Goal: Navigation & Orientation: Find specific page/section

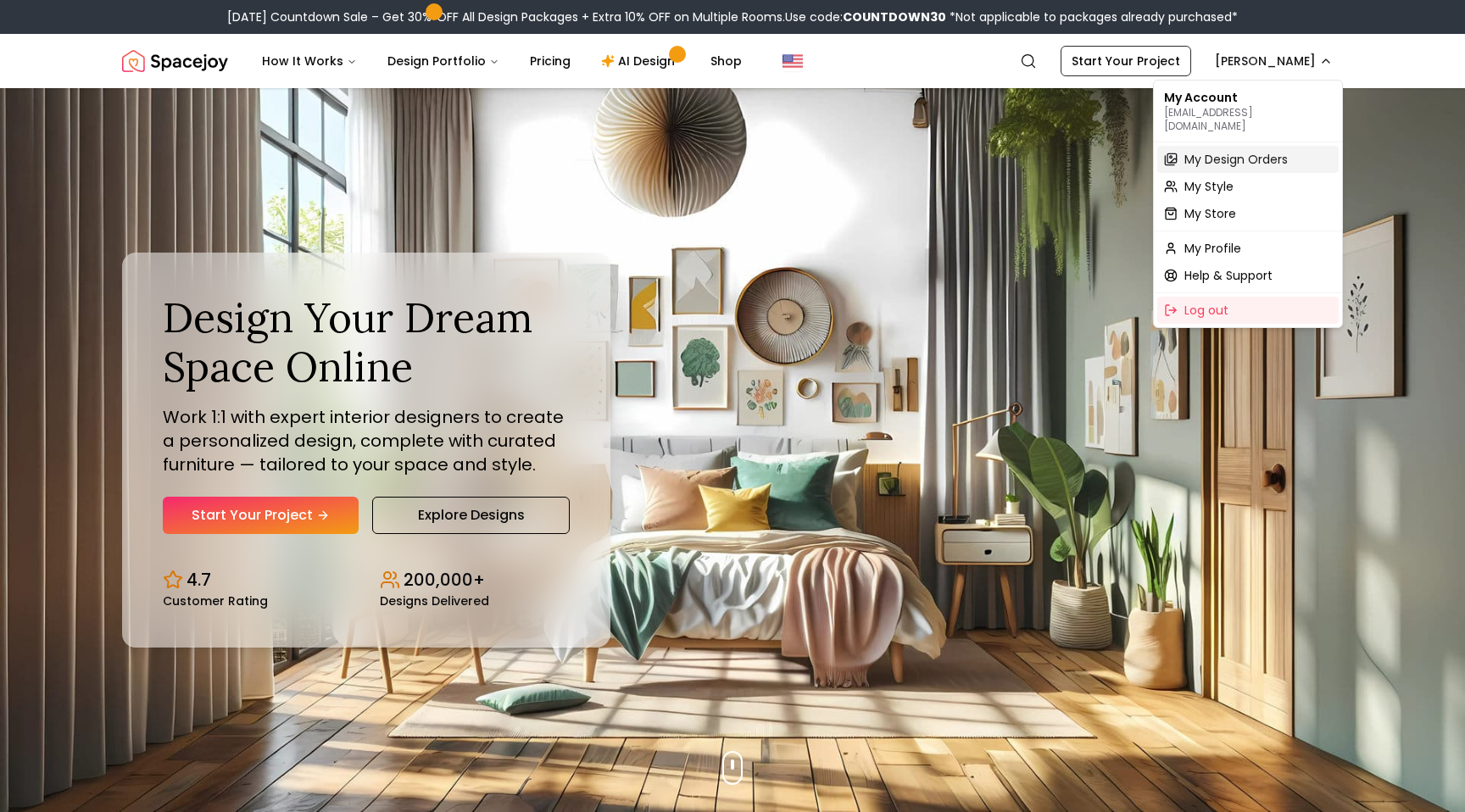
click at [1204, 150] on span "My Design Orders" at bounding box center [1236, 159] width 103 height 17
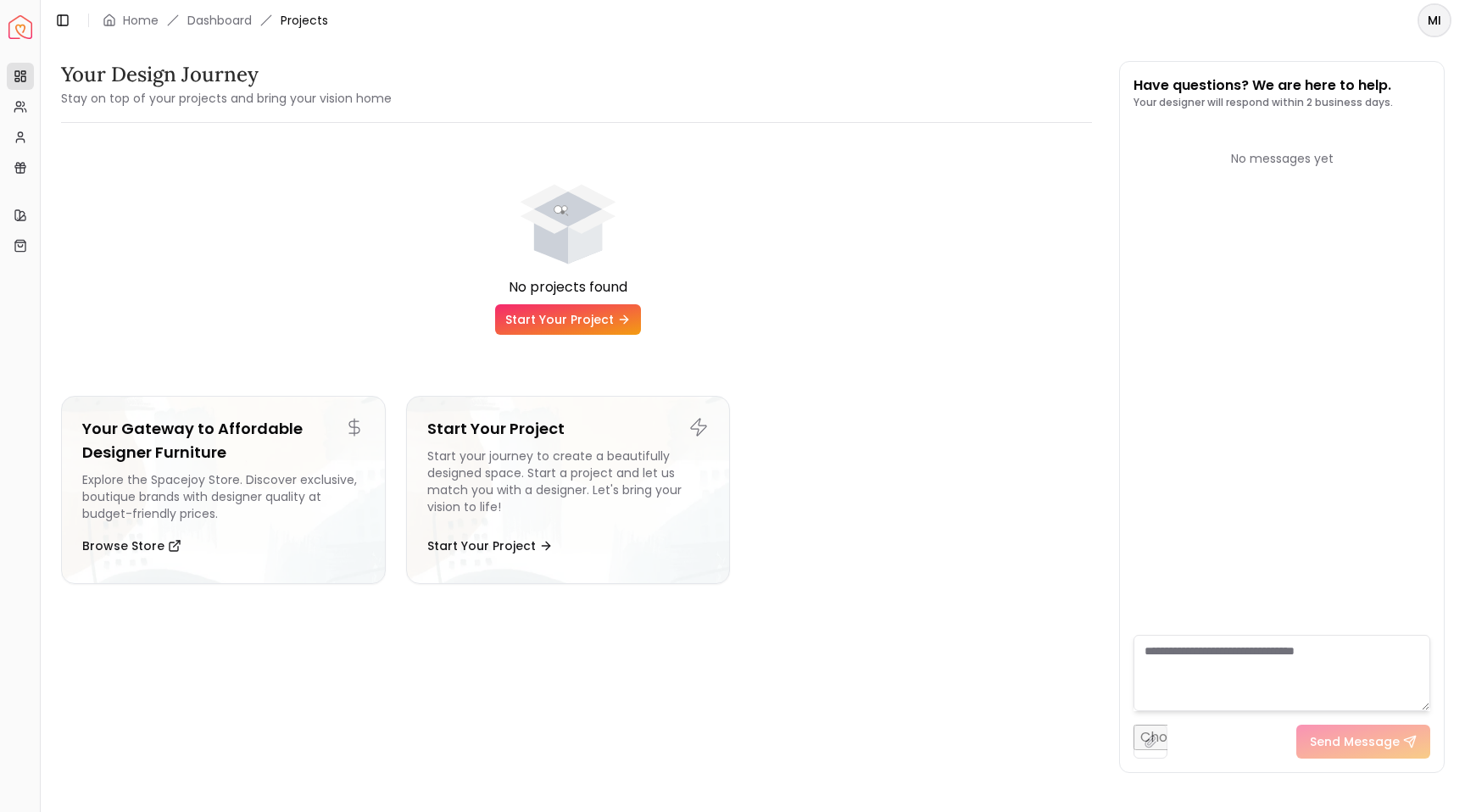
click at [222, 82] on h3 "Your Design Journey" at bounding box center [226, 74] width 331 height 27
click at [209, 16] on link "Dashboard" at bounding box center [219, 21] width 64 height 17
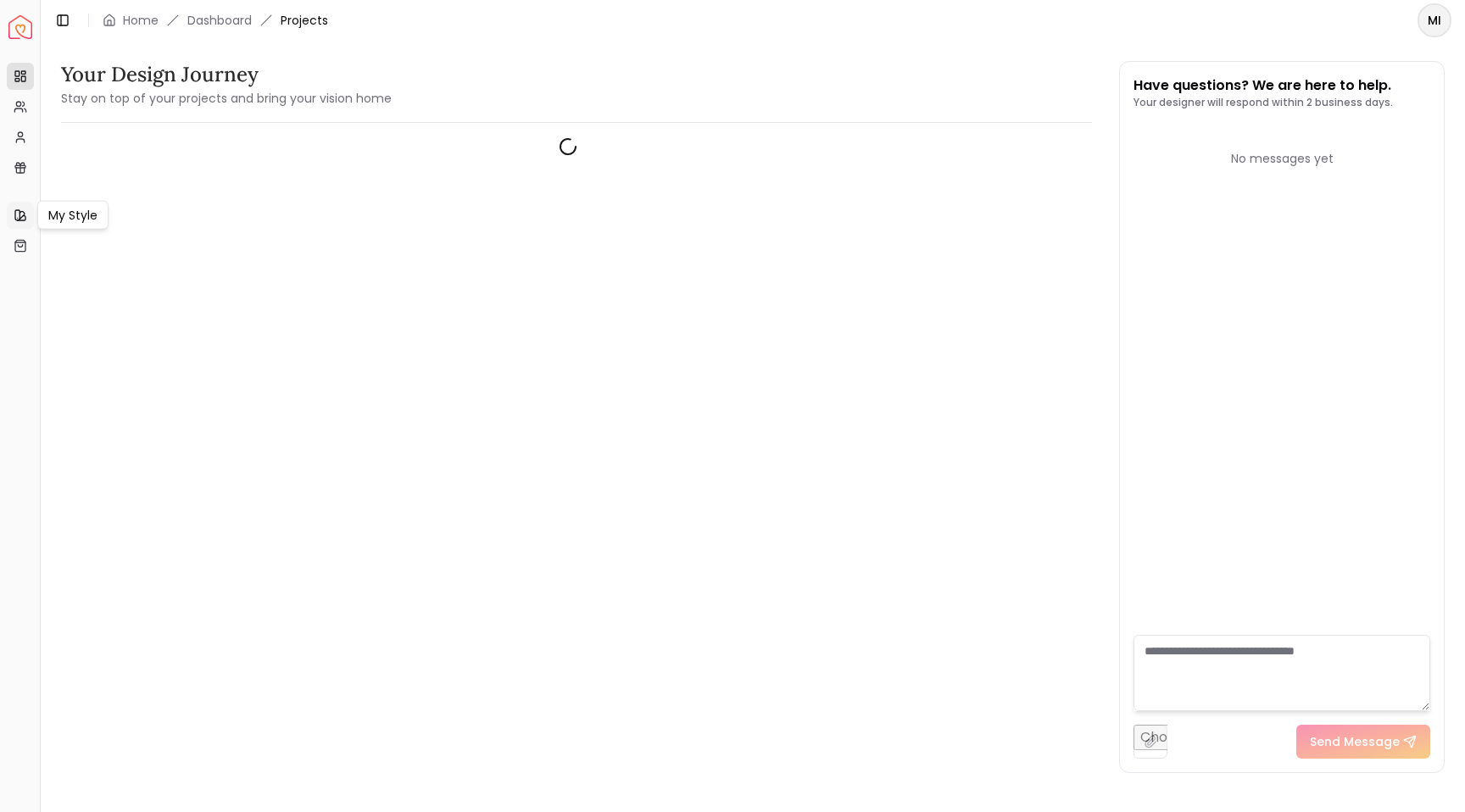
click at [24, 216] on icon at bounding box center [21, 215] width 14 height 14
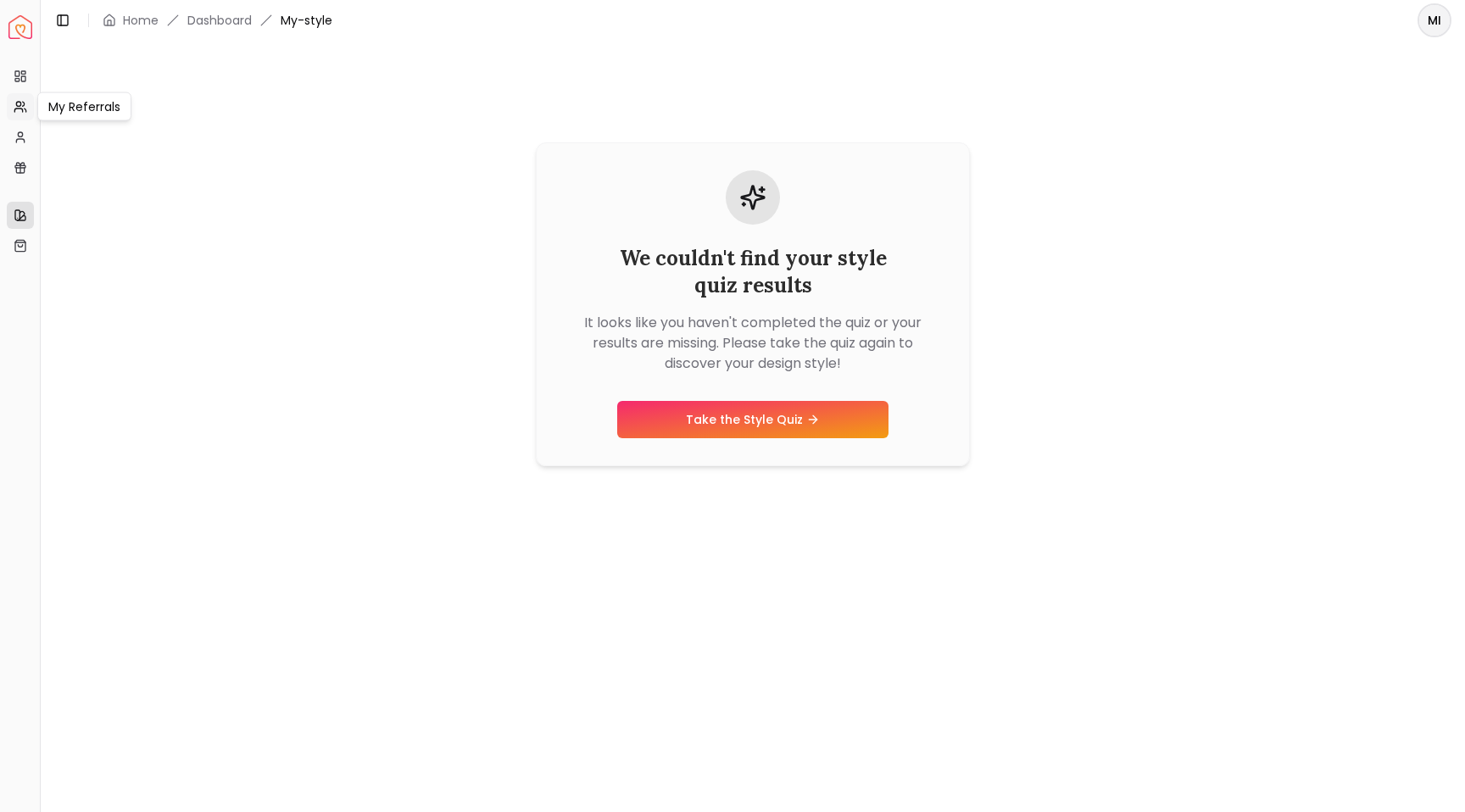
click at [21, 94] on link "My Referrals" at bounding box center [21, 107] width 27 height 27
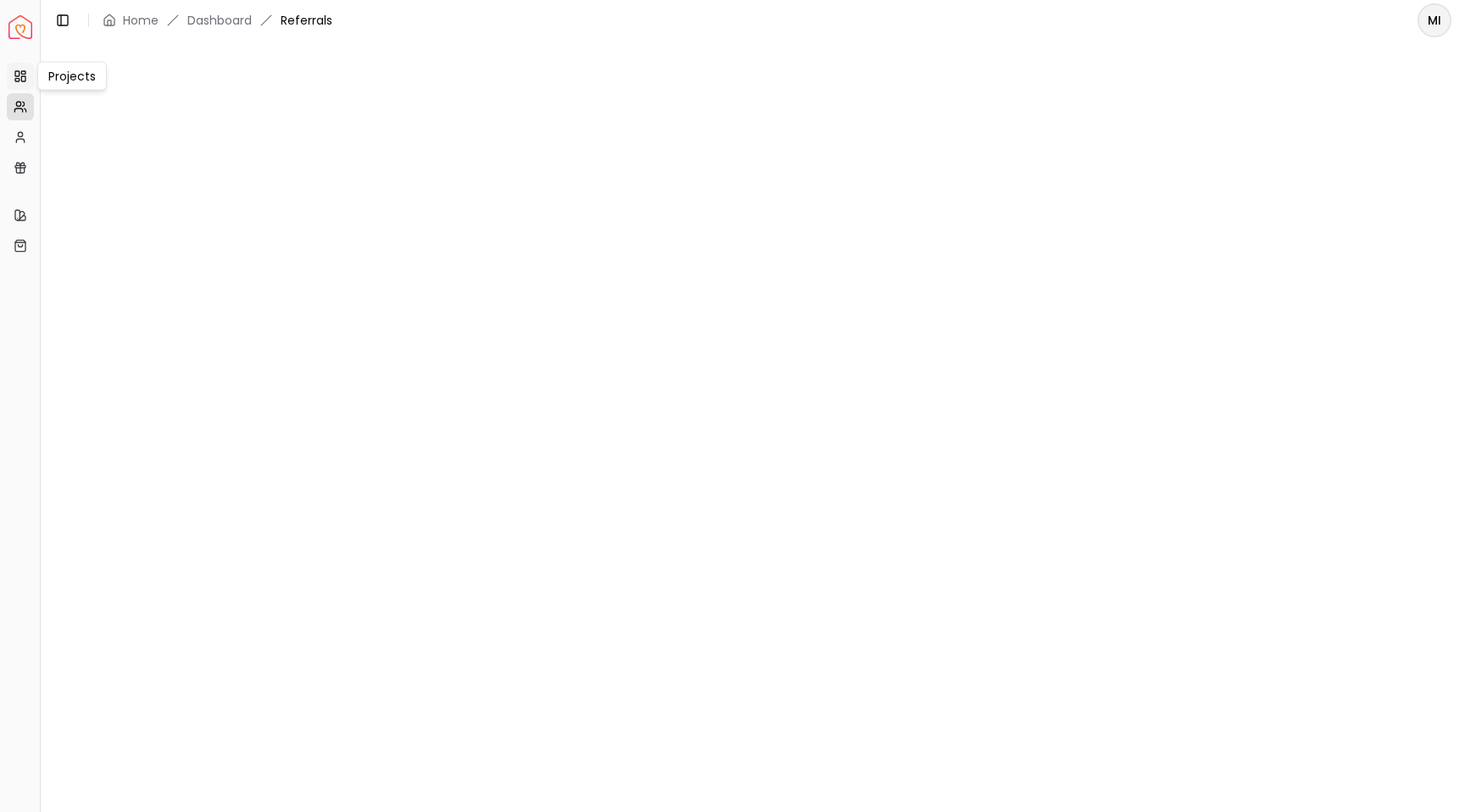
click at [22, 76] on rect at bounding box center [23, 79] width 4 height 5
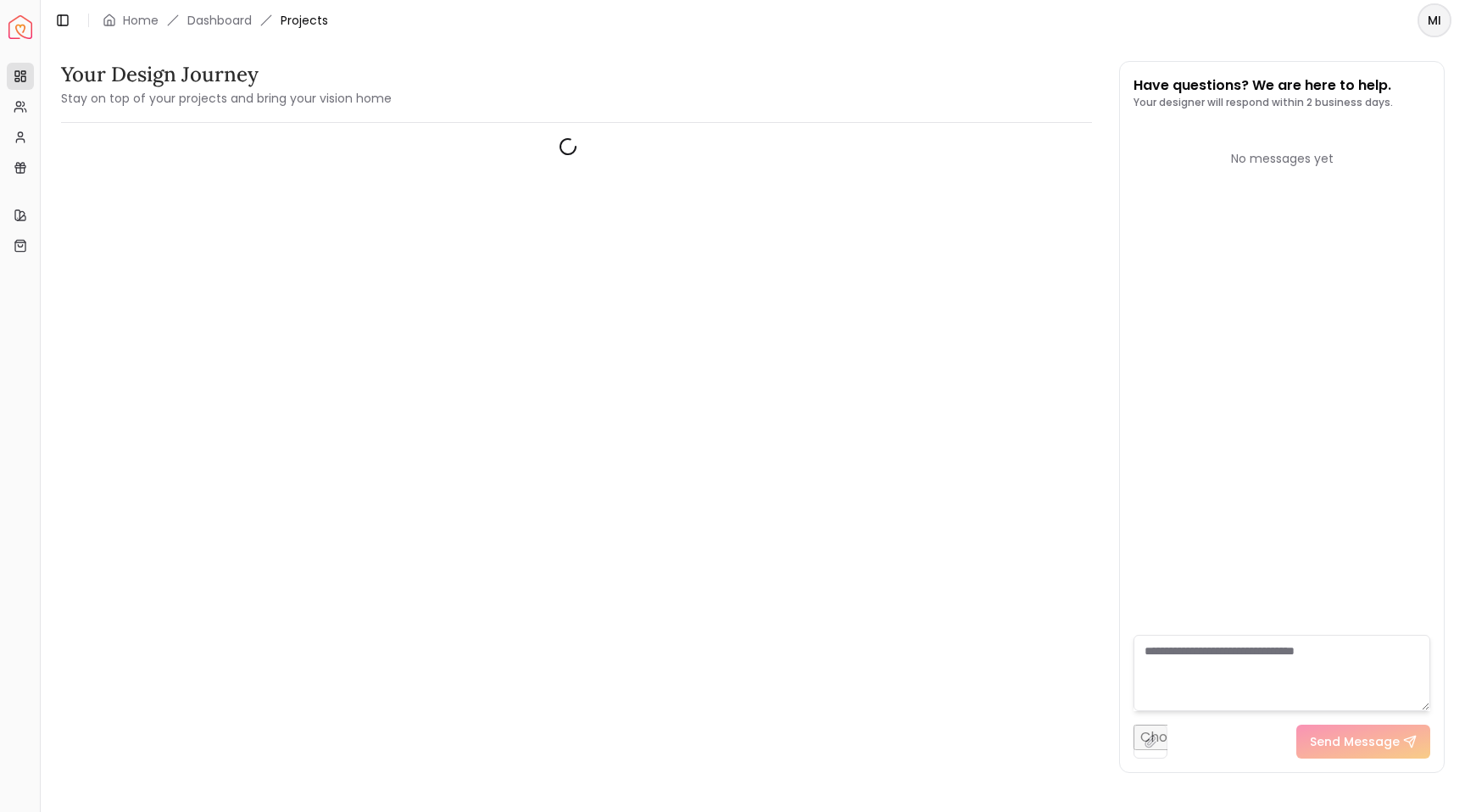
click at [1422, 23] on html "Spacejoy Dashboard Overview Projects My Referrals My Profile Gift Card Balance …" at bounding box center [732, 406] width 1465 height 812
click at [381, 57] on html "Spacejoy Dashboard Overview Projects My Referrals My Profile Gift Card Balance …" at bounding box center [732, 406] width 1465 height 812
click at [53, 21] on button "Toggle Sidebar" at bounding box center [62, 21] width 24 height 24
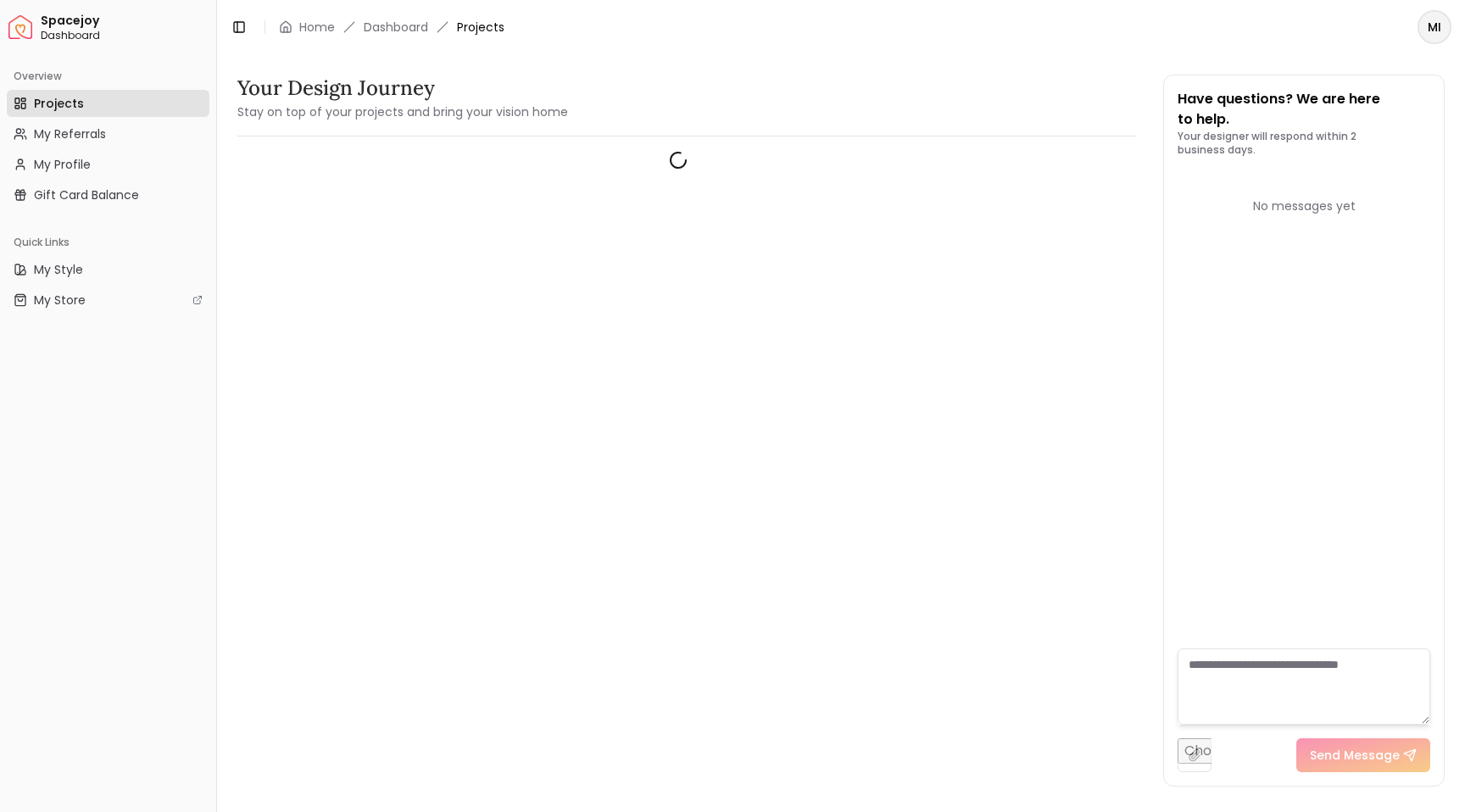
click at [96, 108] on link "Projects" at bounding box center [108, 103] width 203 height 27
click at [1432, 36] on html "Spacejoy Dashboard Overview Projects My Referrals My Profile Gift Card Balance …" at bounding box center [732, 406] width 1465 height 812
click at [1433, 34] on html "Spacejoy Dashboard Overview Projects My Referrals My Profile Gift Card Balance …" at bounding box center [732, 406] width 1465 height 812
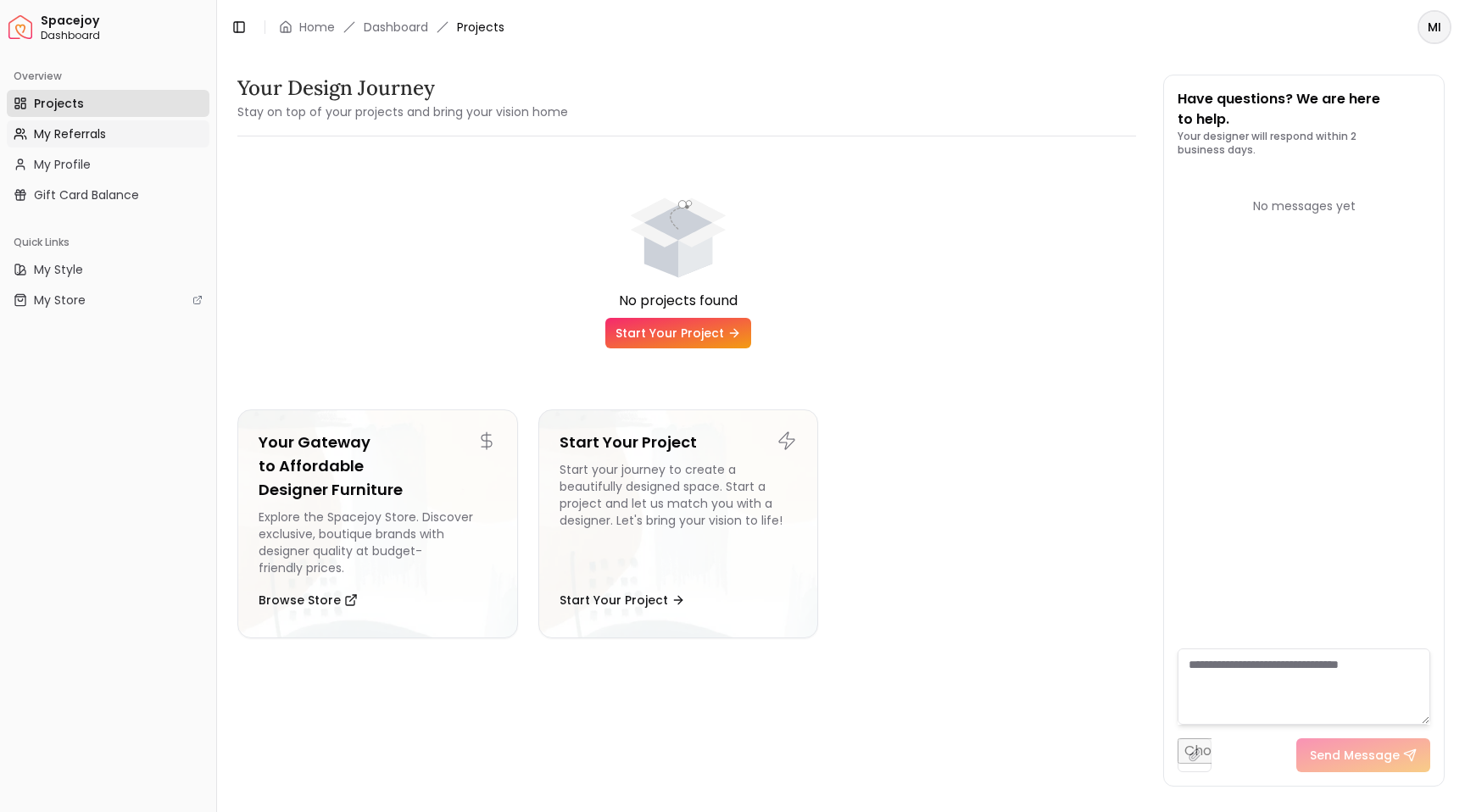
click at [30, 127] on link "My Referrals" at bounding box center [108, 134] width 203 height 27
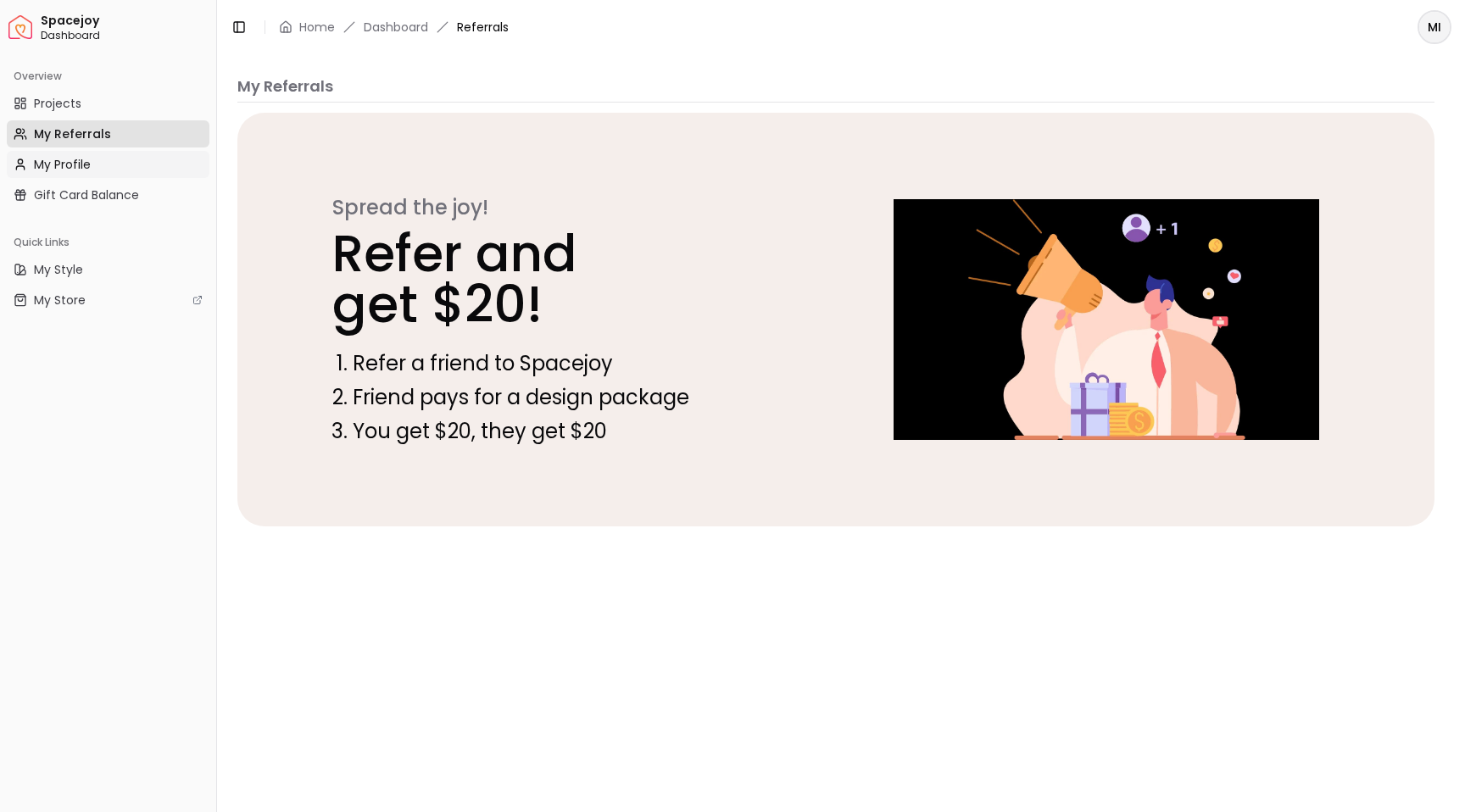
click at [68, 156] on span "My Profile" at bounding box center [62, 164] width 56 height 17
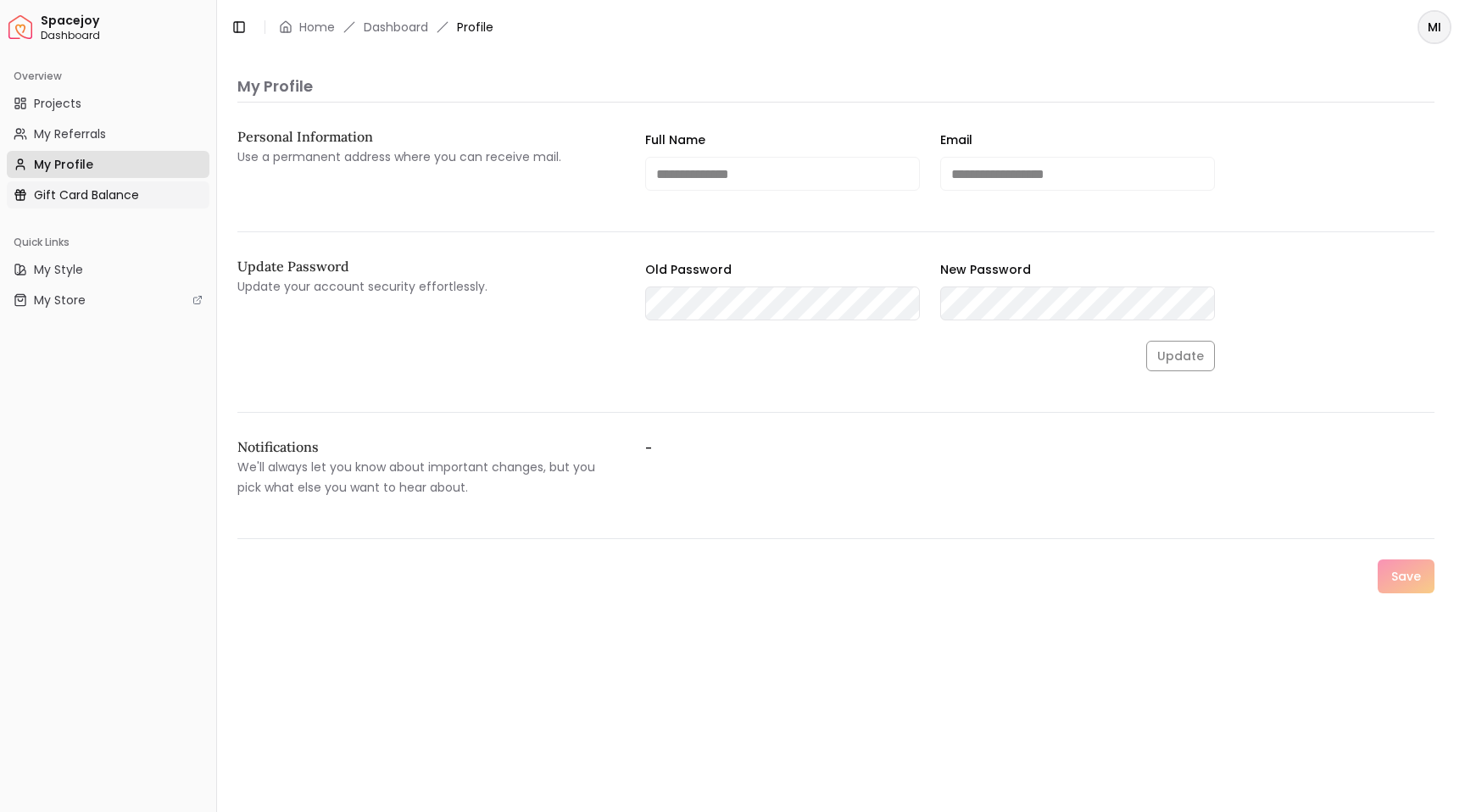
click at [72, 188] on span "Gift Card Balance" at bounding box center [86, 195] width 105 height 17
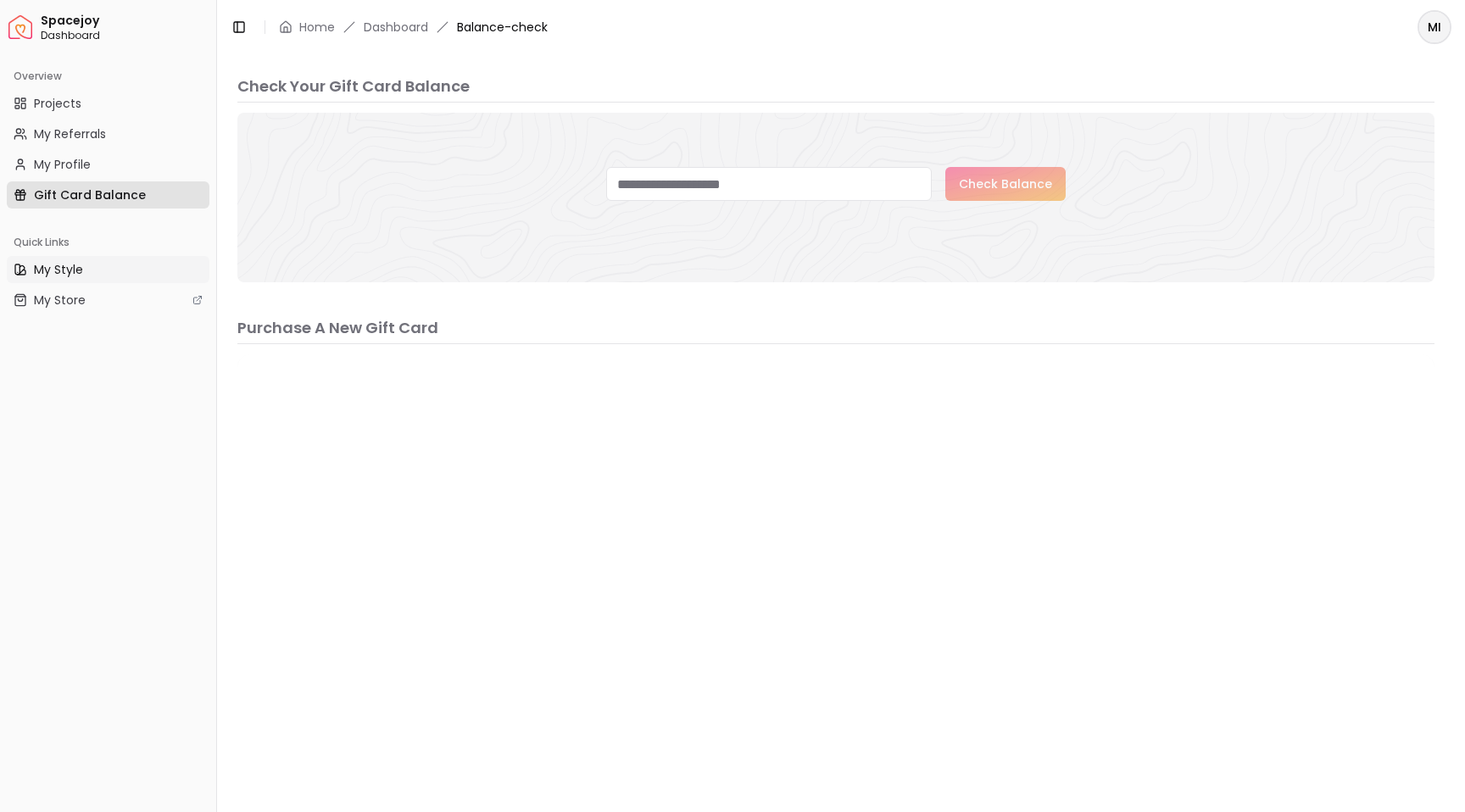
click at [68, 268] on span "My Style" at bounding box center [59, 269] width 50 height 17
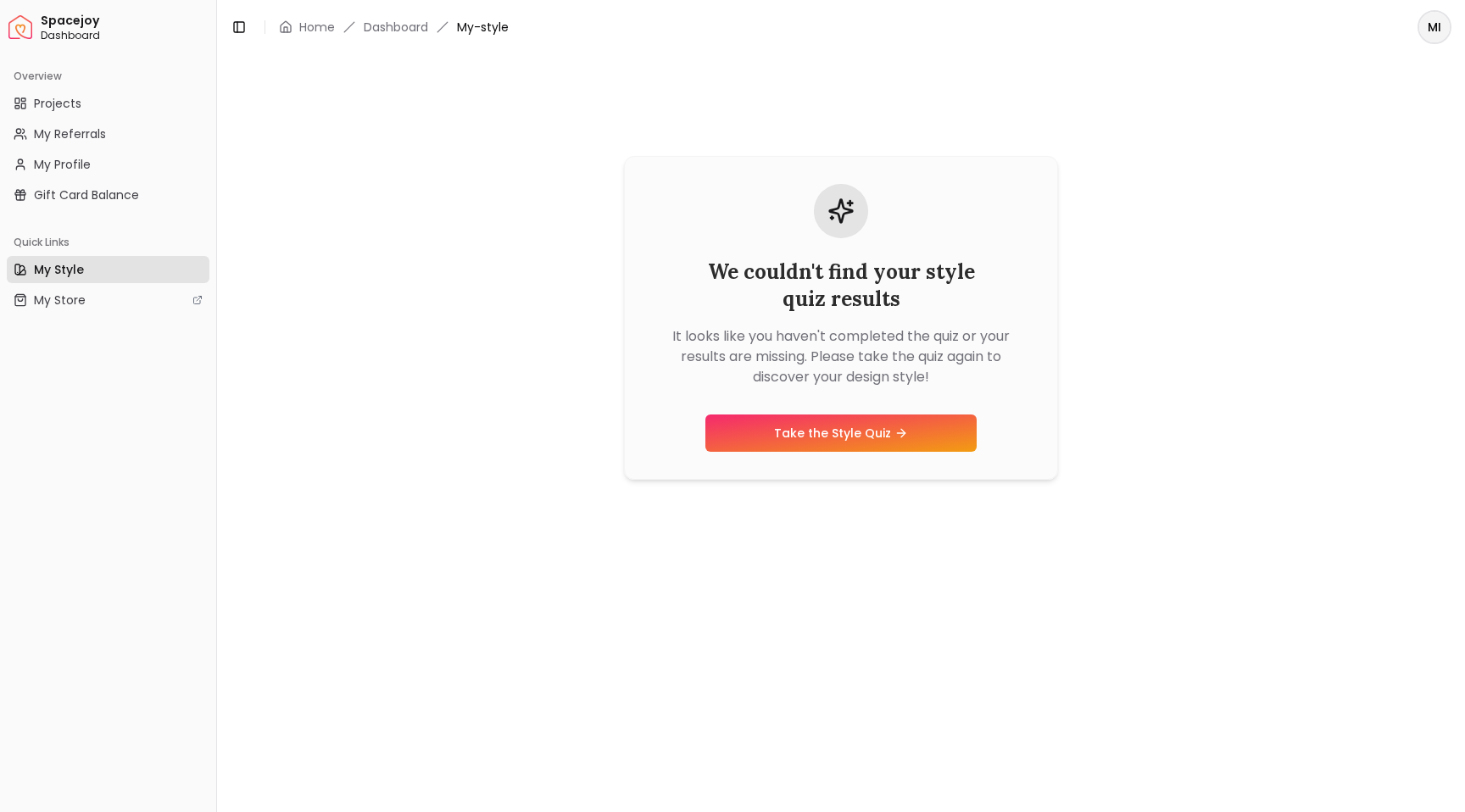
click at [78, 74] on div "Overview" at bounding box center [108, 76] width 203 height 27
click at [74, 110] on span "Projects" at bounding box center [58, 103] width 48 height 17
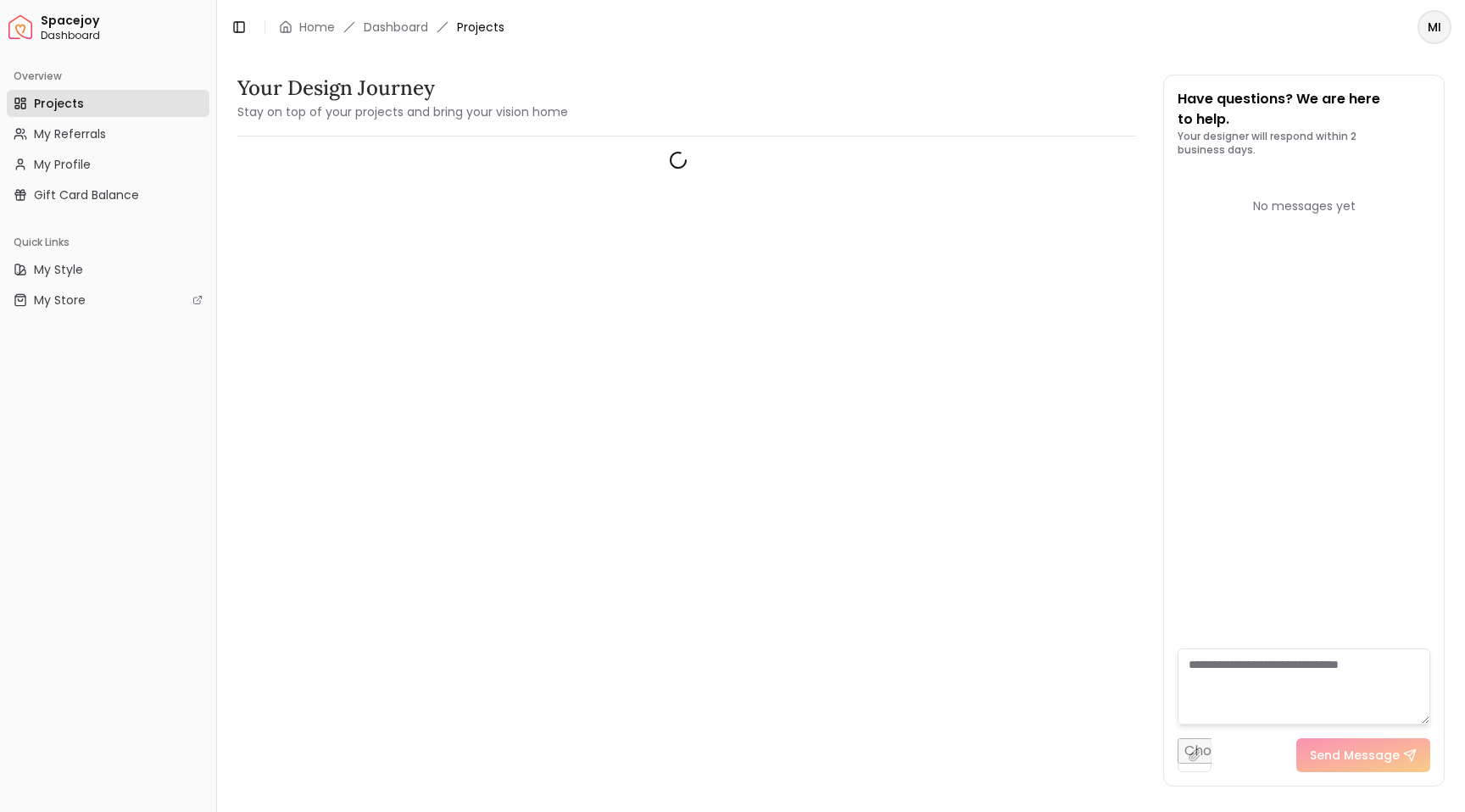
click at [68, 26] on span "Spacejoy" at bounding box center [125, 21] width 168 height 15
click at [40, 33] on div "Spacejoy Dashboard" at bounding box center [108, 28] width 203 height 43
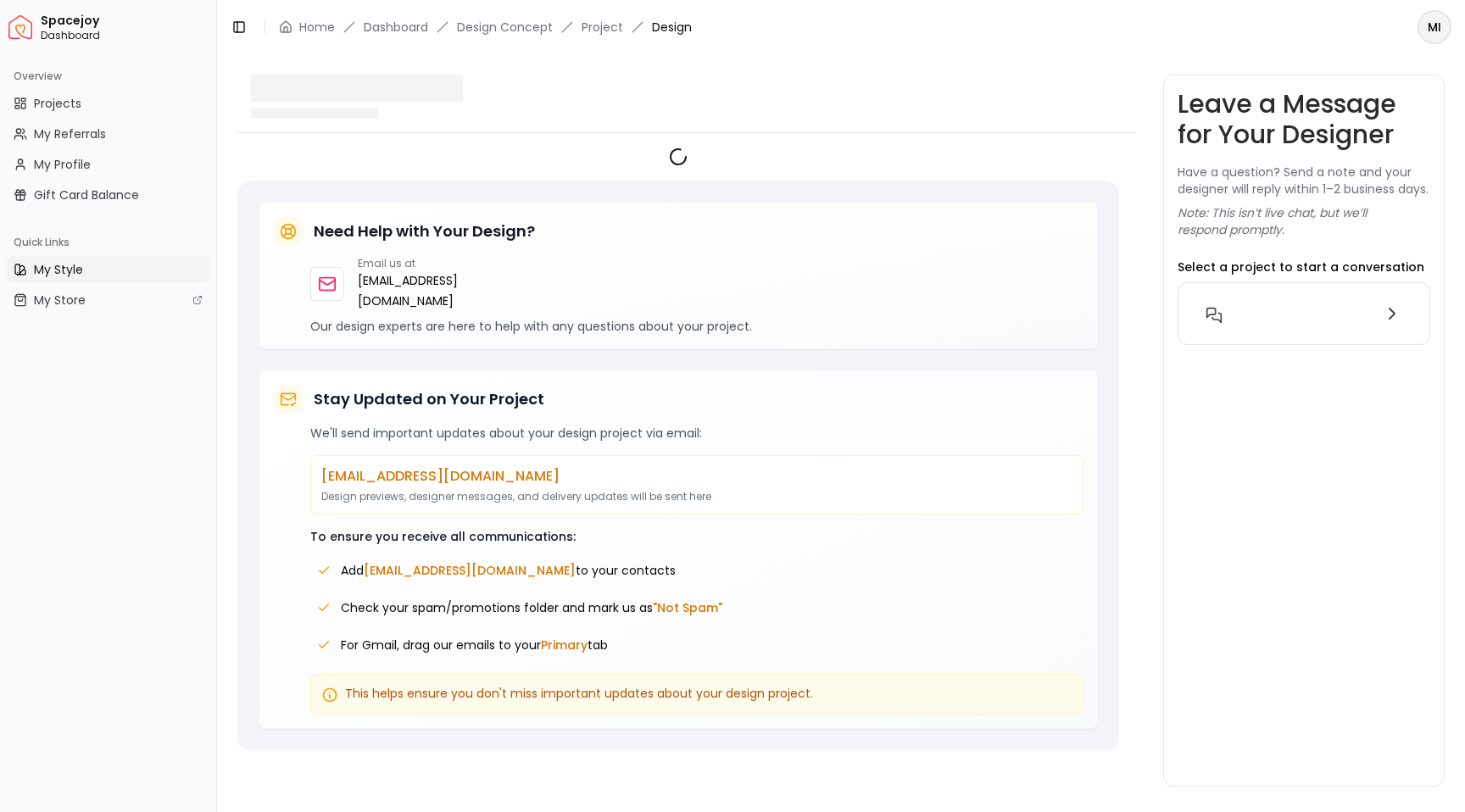
click at [72, 265] on span "My Style" at bounding box center [59, 269] width 50 height 17
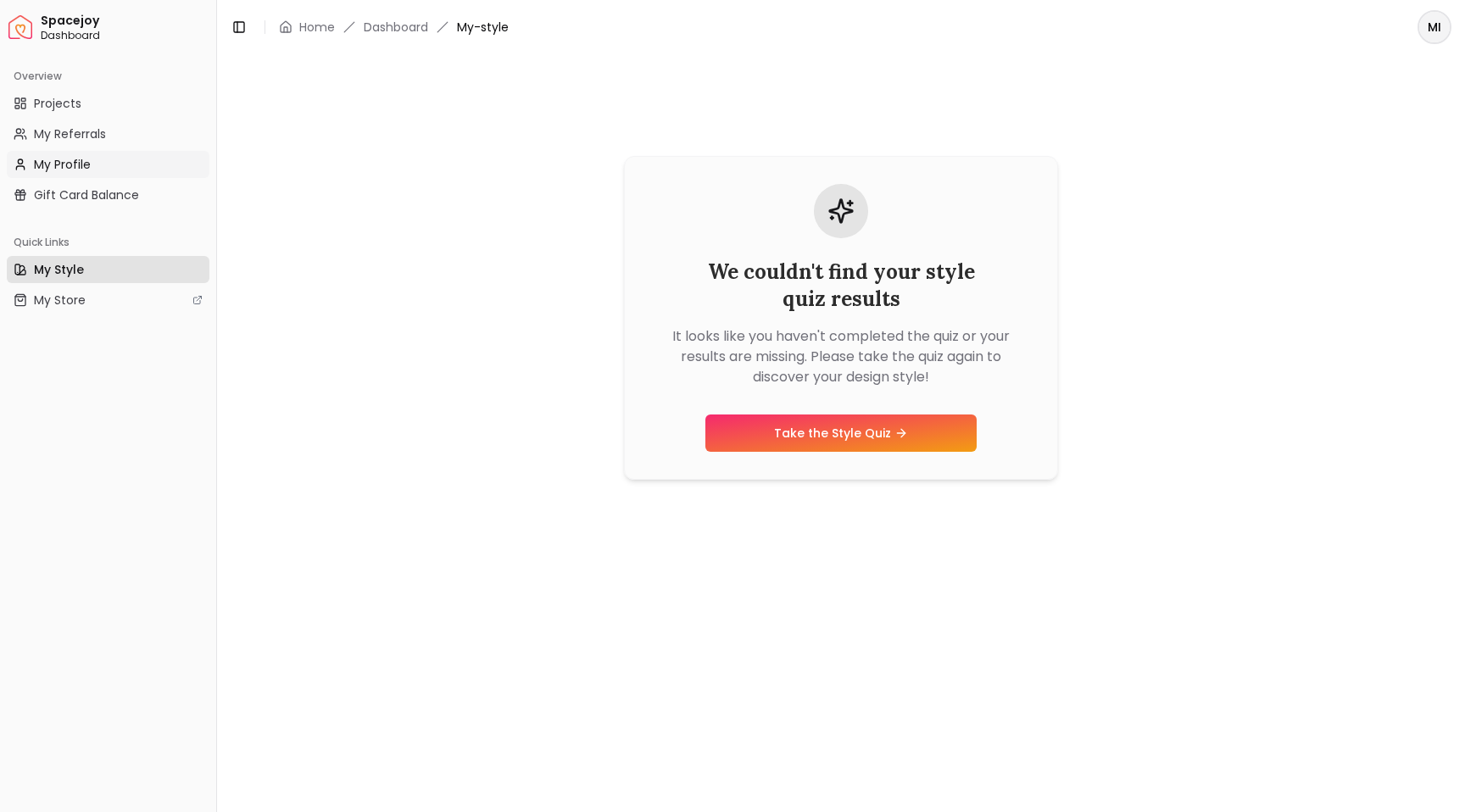
click at [73, 165] on span "My Profile" at bounding box center [62, 164] width 56 height 17
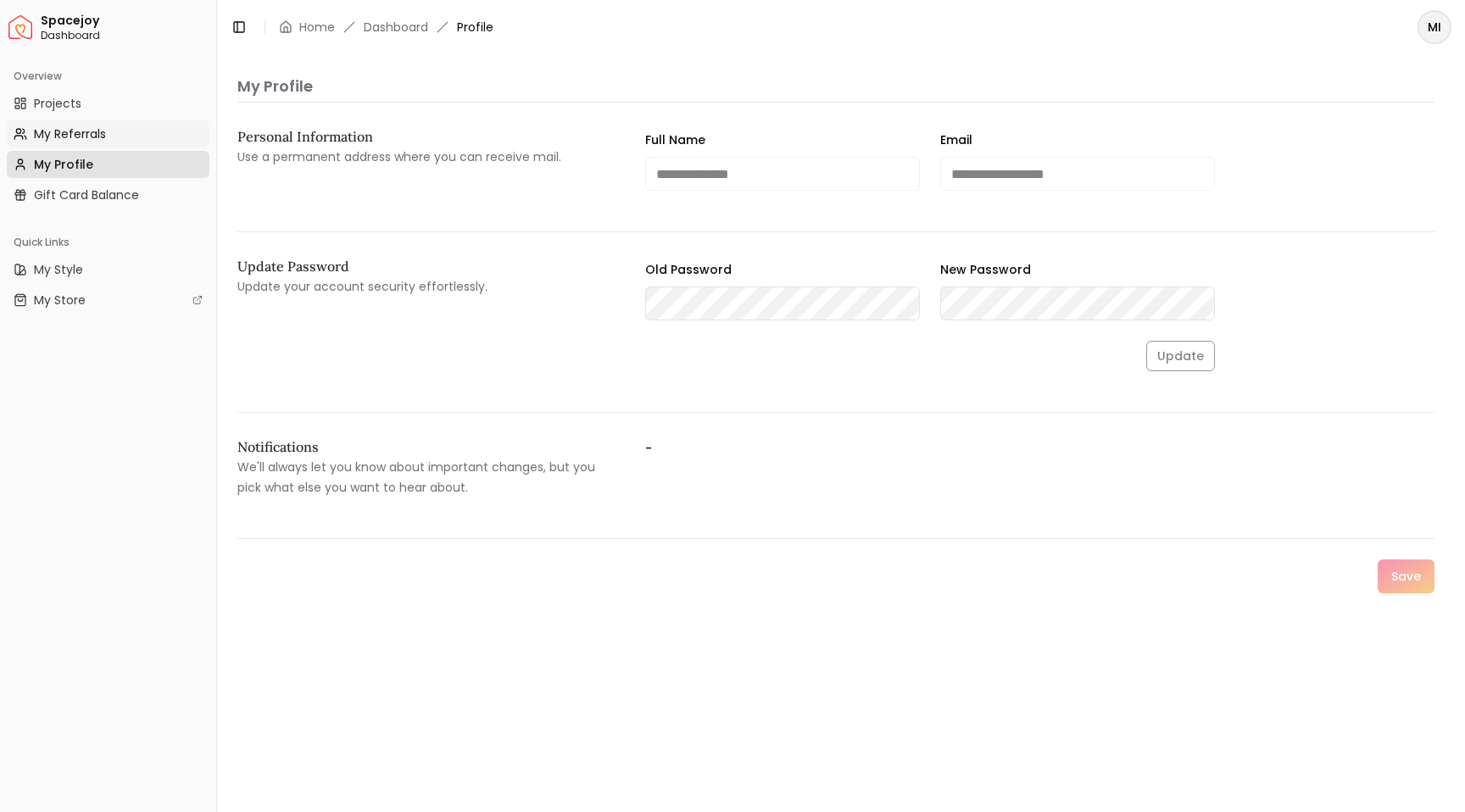
click at [73, 142] on span "My Referrals" at bounding box center [70, 134] width 72 height 17
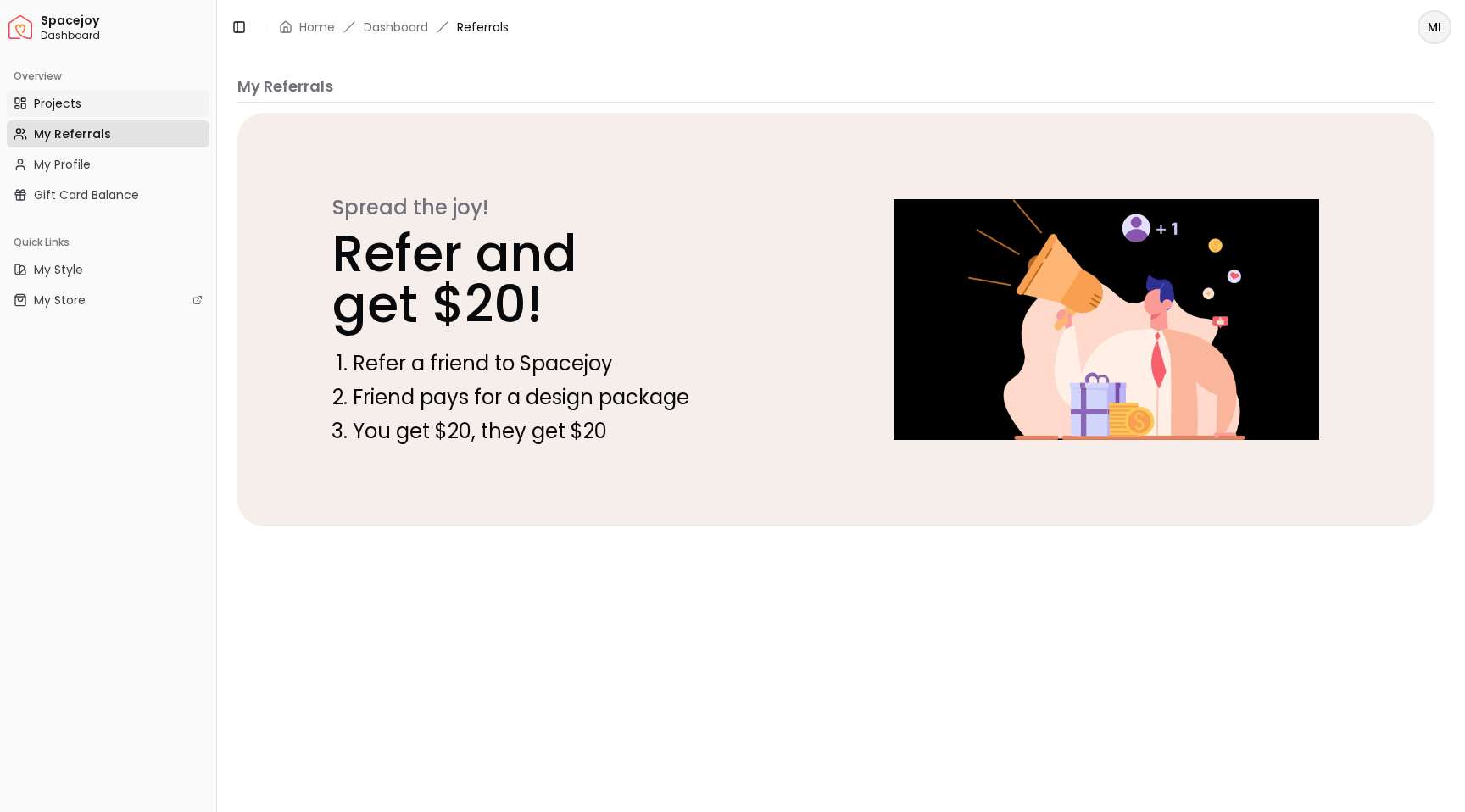
click at [73, 110] on span "Projects" at bounding box center [58, 103] width 48 height 17
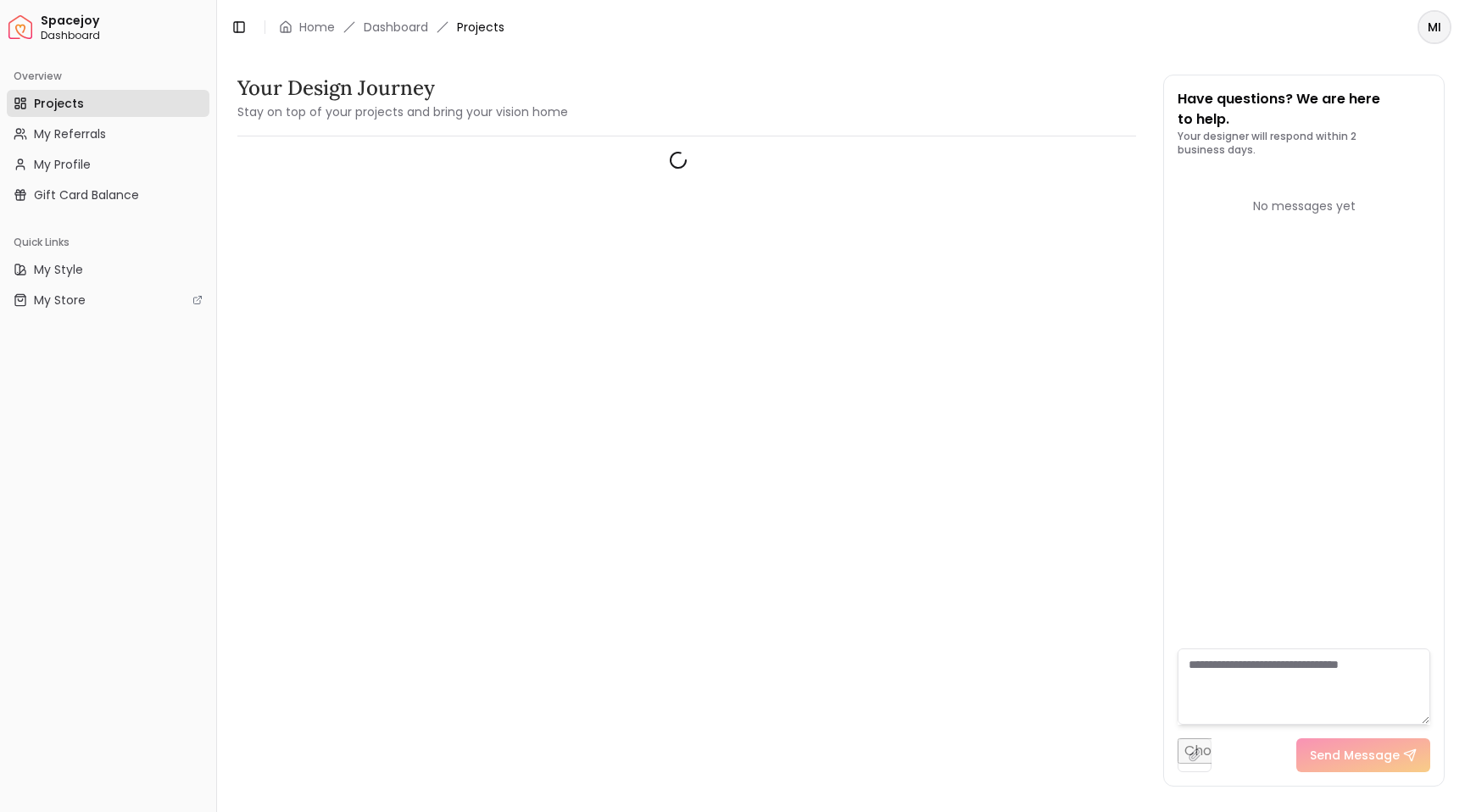
click at [74, 85] on div "Overview" at bounding box center [108, 76] width 203 height 27
click at [305, 37] on div "Toggle Sidebar Home Dashboard Projects" at bounding box center [368, 27] width 301 height 24
click at [310, 29] on link "Home" at bounding box center [317, 27] width 36 height 17
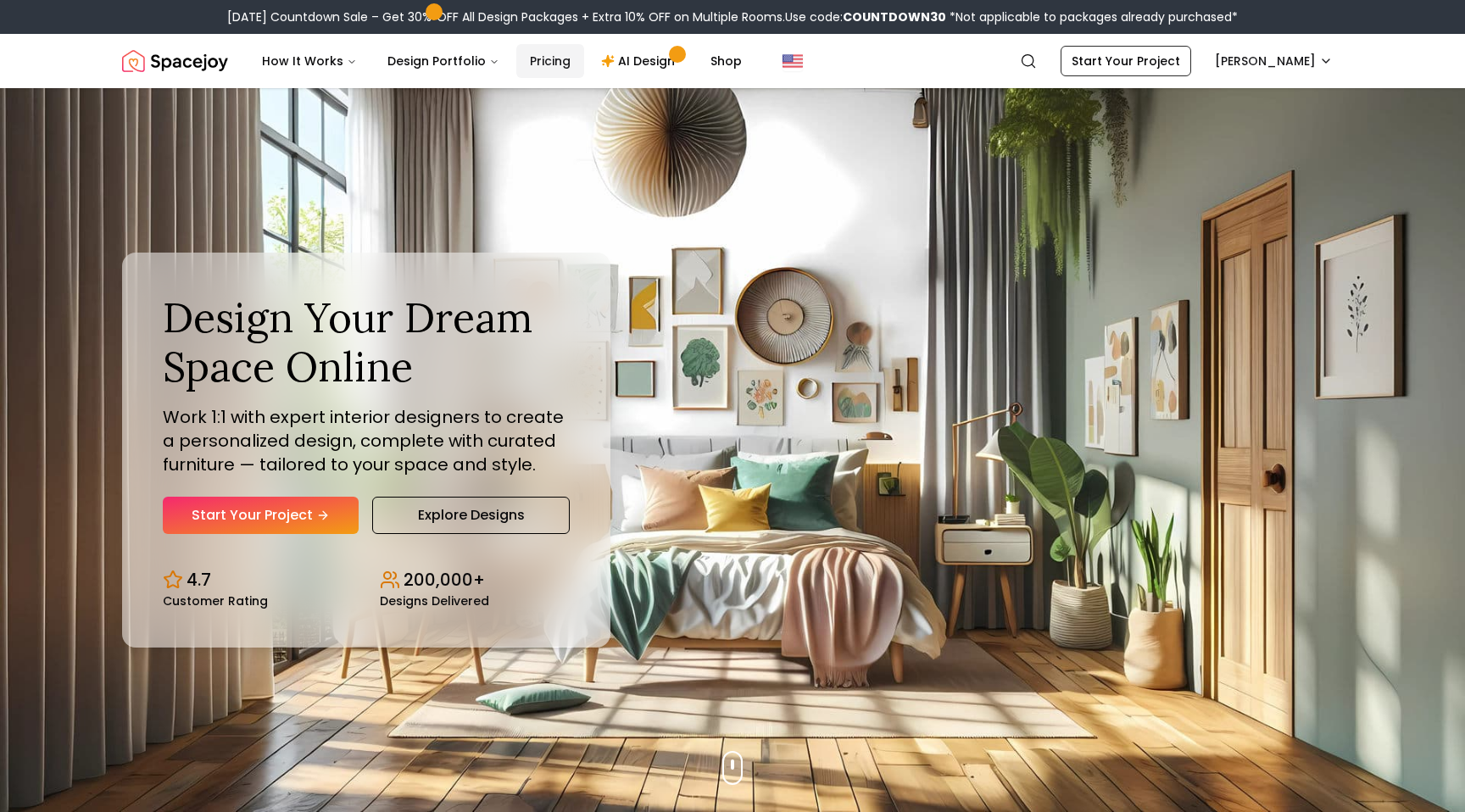
click at [553, 68] on link "Pricing" at bounding box center [550, 62] width 68 height 34
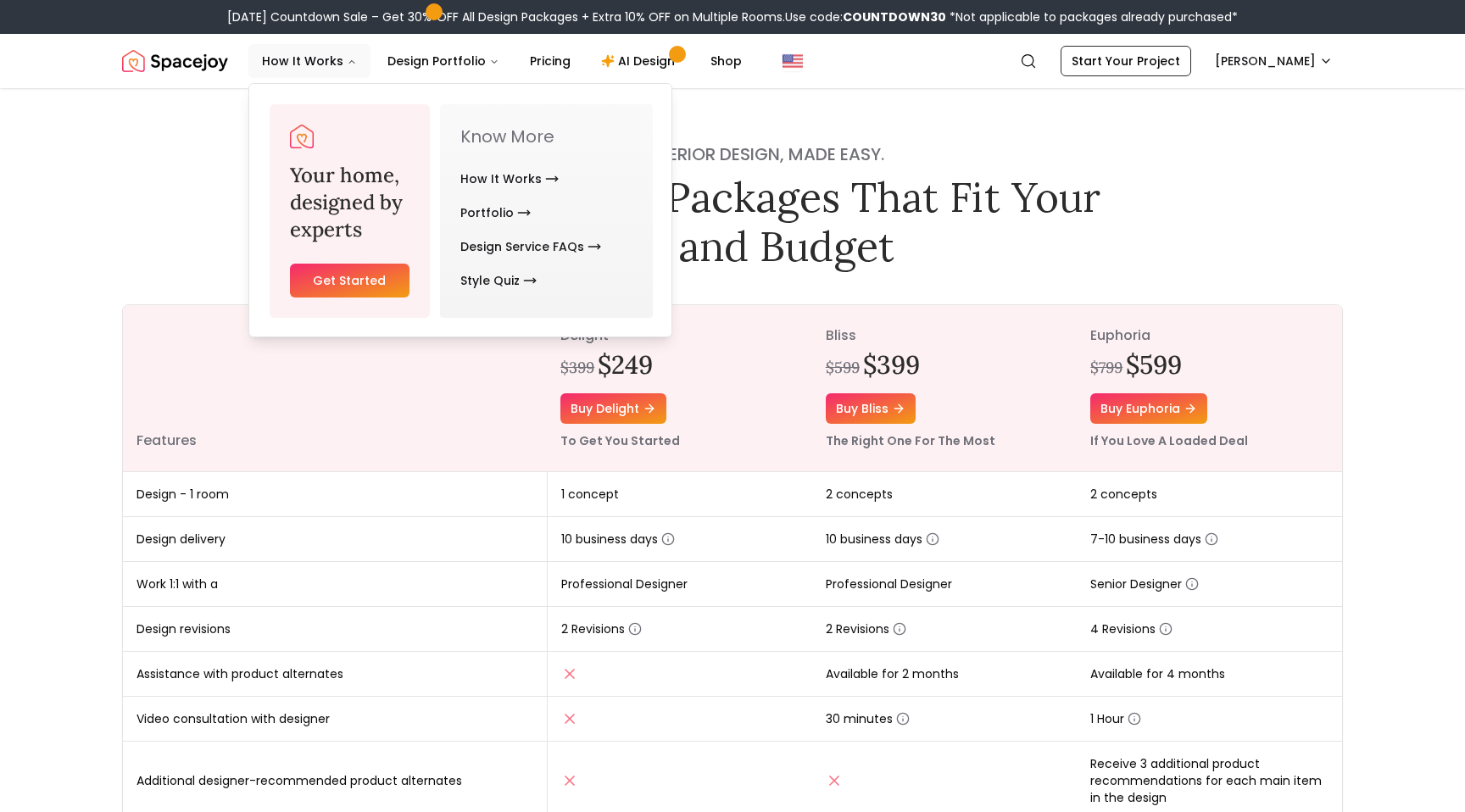
click at [197, 64] on img "Spacejoy" at bounding box center [175, 62] width 106 height 34
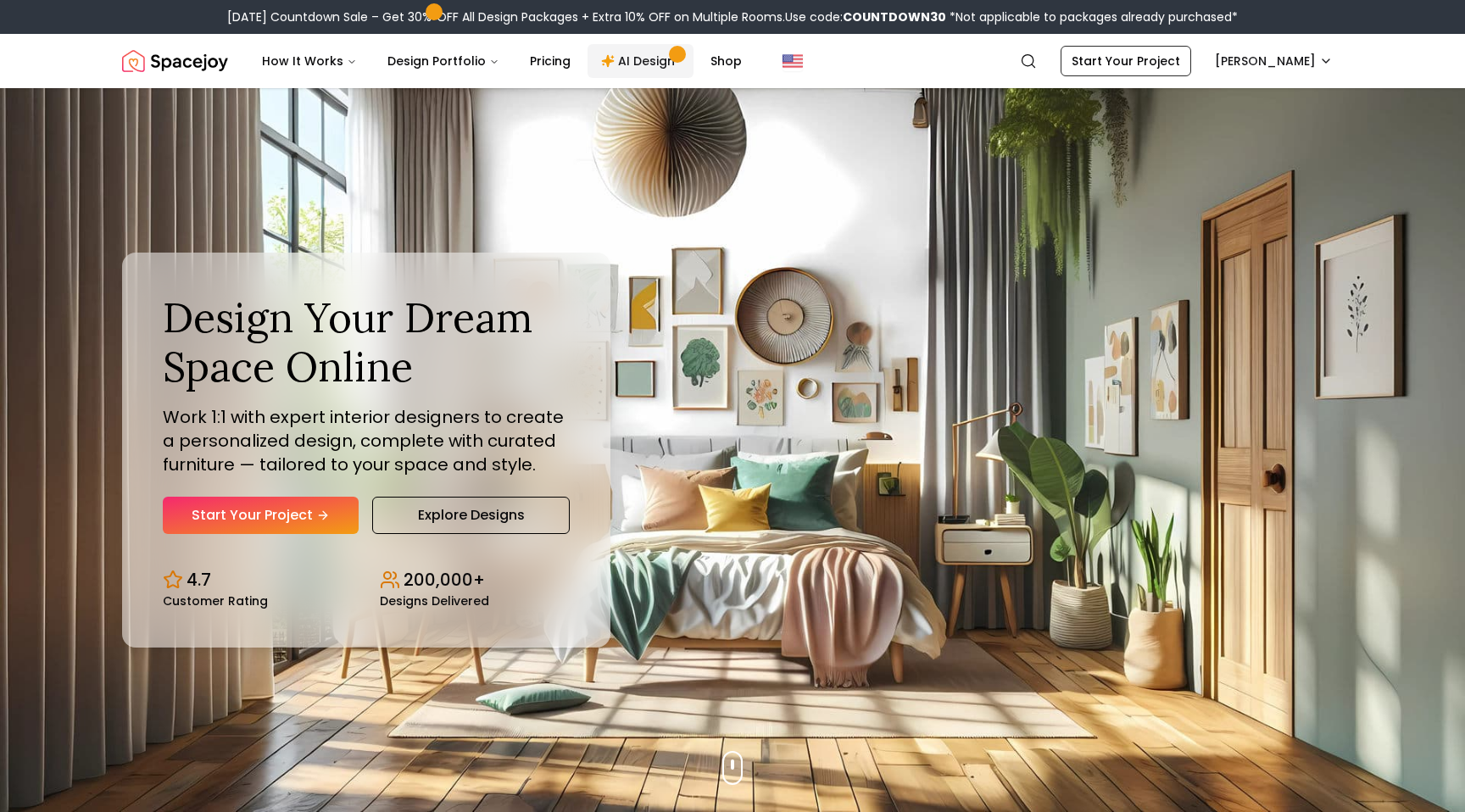
click at [635, 65] on link "AI Design" at bounding box center [641, 62] width 106 height 34
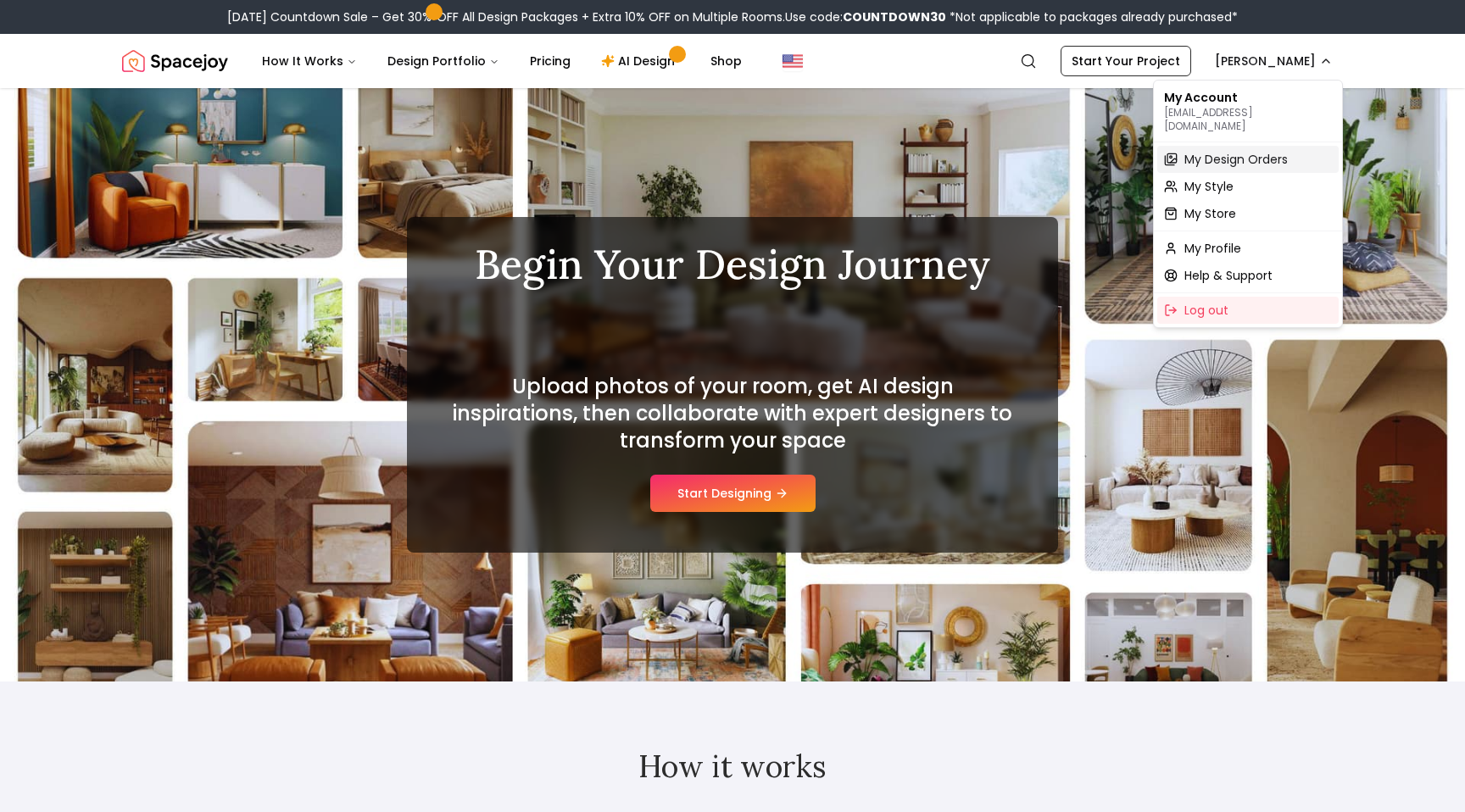
click at [1195, 150] on span "My Design Orders" at bounding box center [1236, 159] width 103 height 17
